Goal: Information Seeking & Learning: Learn about a topic

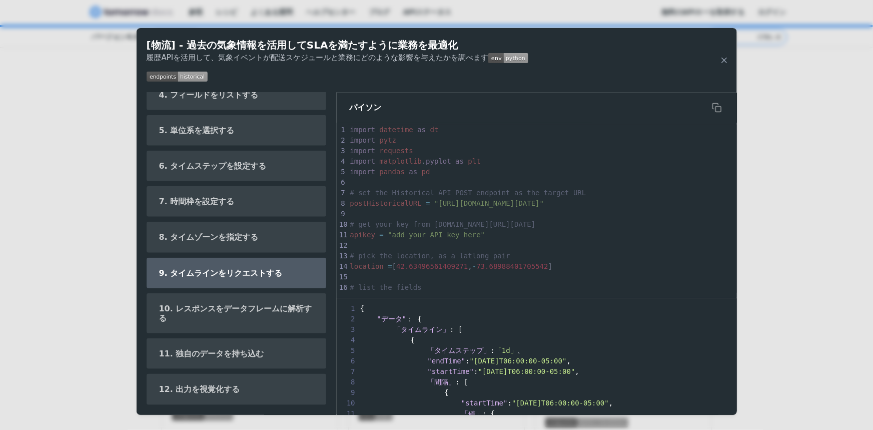
scroll to position [486, 0]
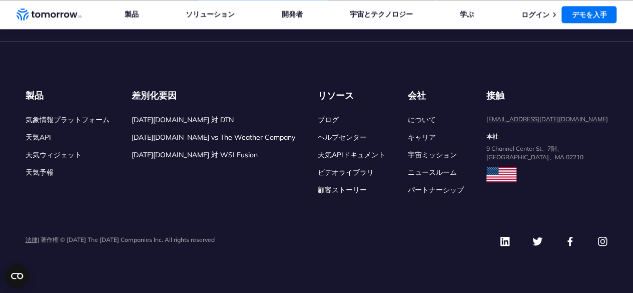
scroll to position [4855, 0]
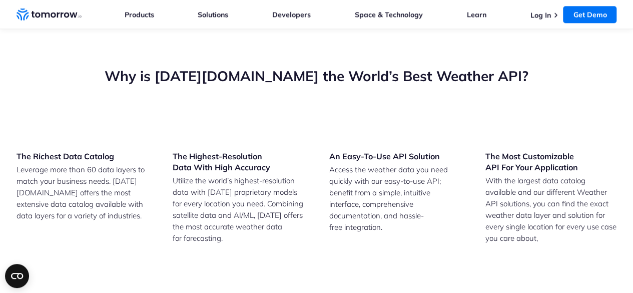
scroll to position [2442, 0]
